Goal: Find specific page/section: Find specific page/section

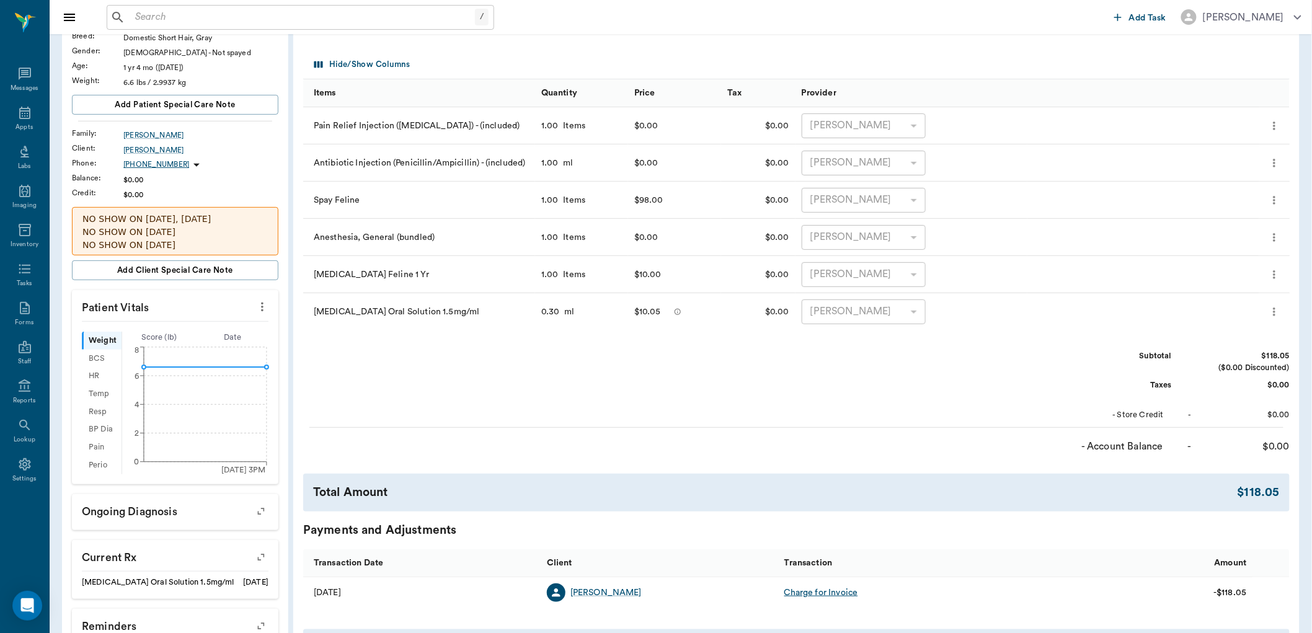
scroll to position [138, 0]
click at [183, 17] on input "text" at bounding box center [302, 17] width 345 height 17
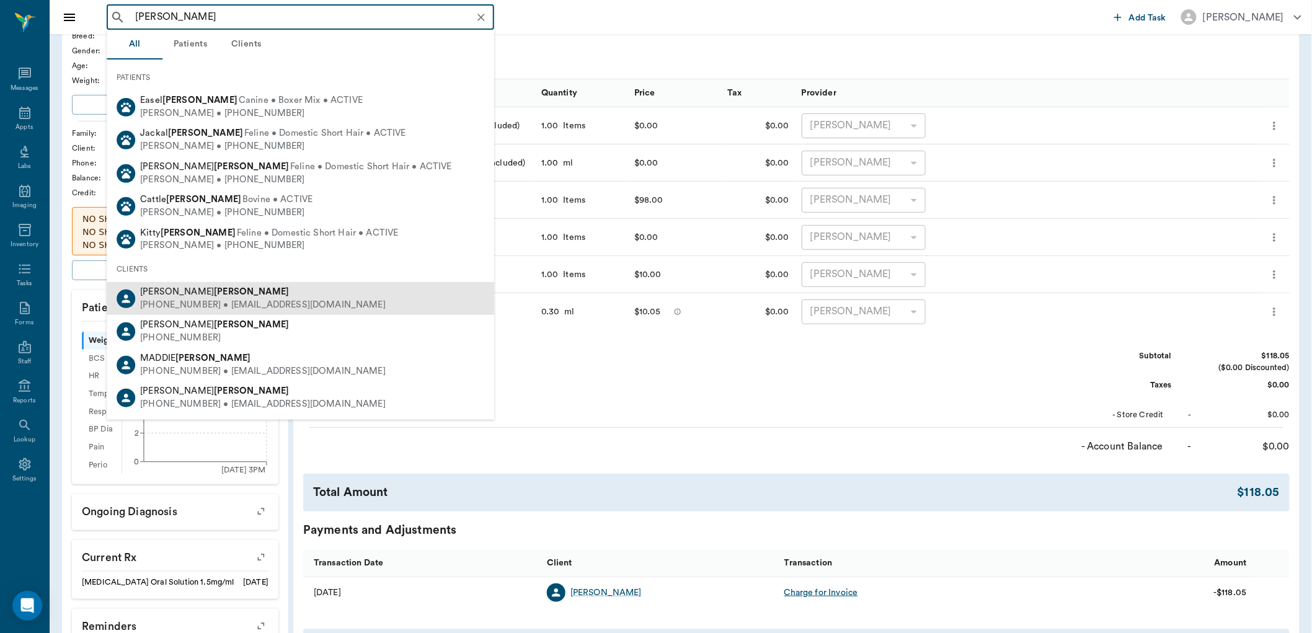
click at [205, 301] on div "[PHONE_NUMBER] • [EMAIL_ADDRESS][DOMAIN_NAME]" at bounding box center [262, 305] width 245 height 13
type input "[PERSON_NAME]"
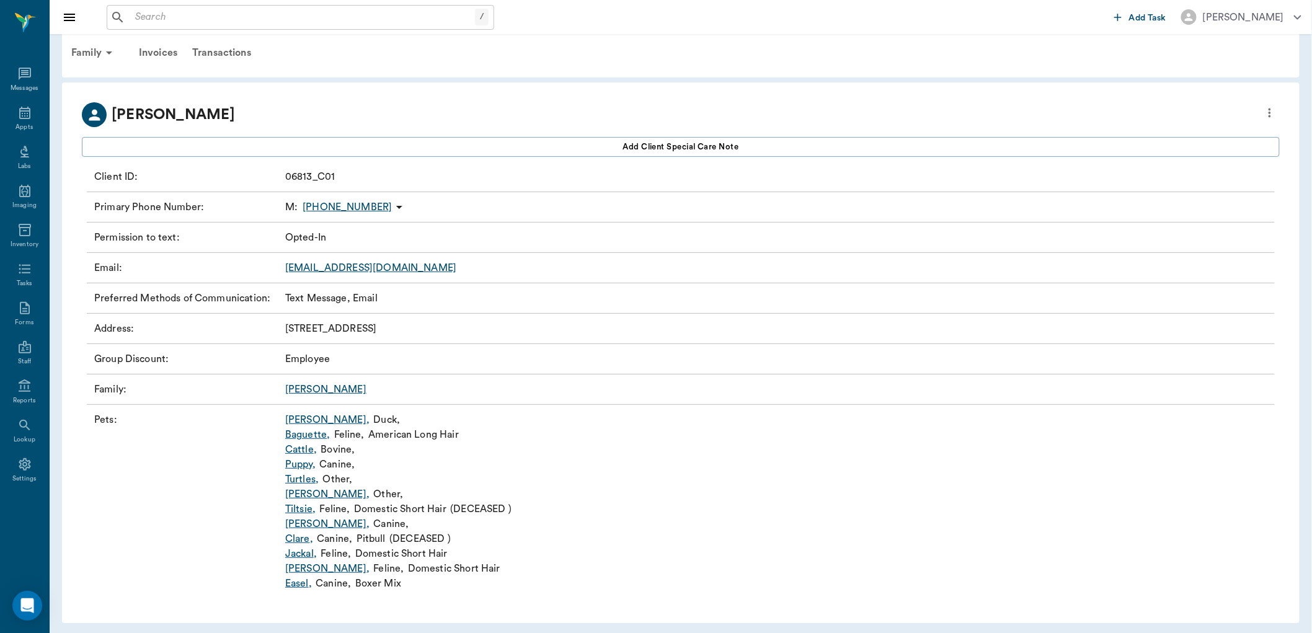
scroll to position [20, 0]
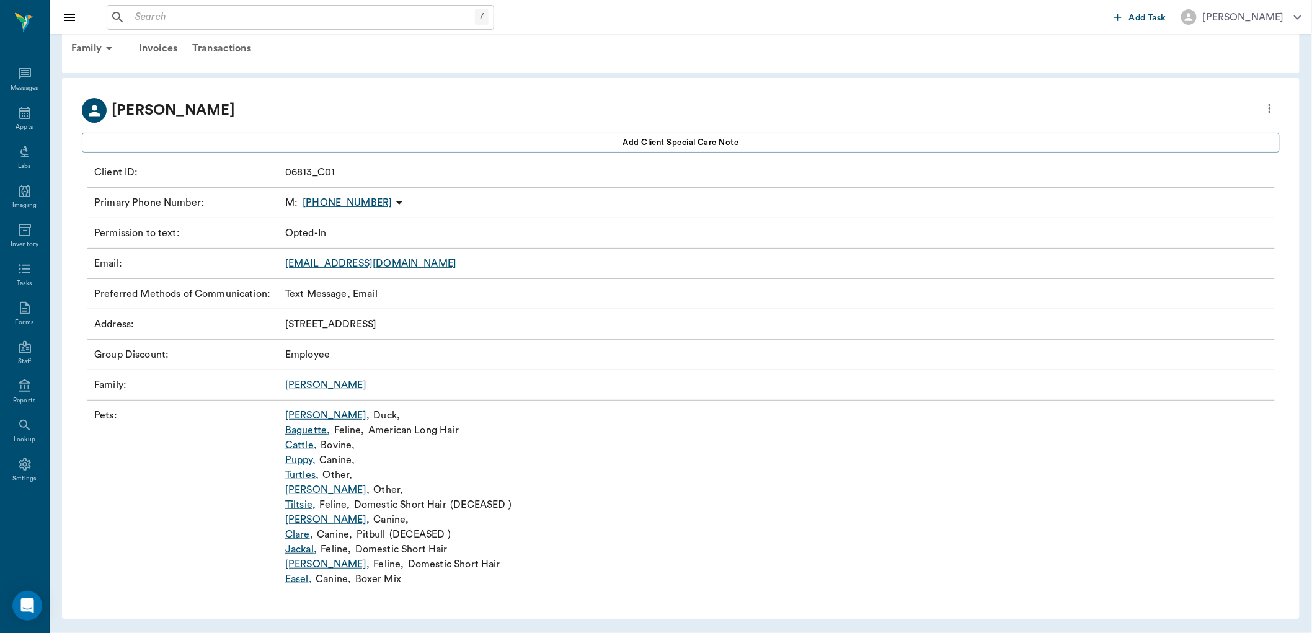
click at [296, 472] on link "Turtles ," at bounding box center [301, 474] width 33 height 15
